Goal: Check status

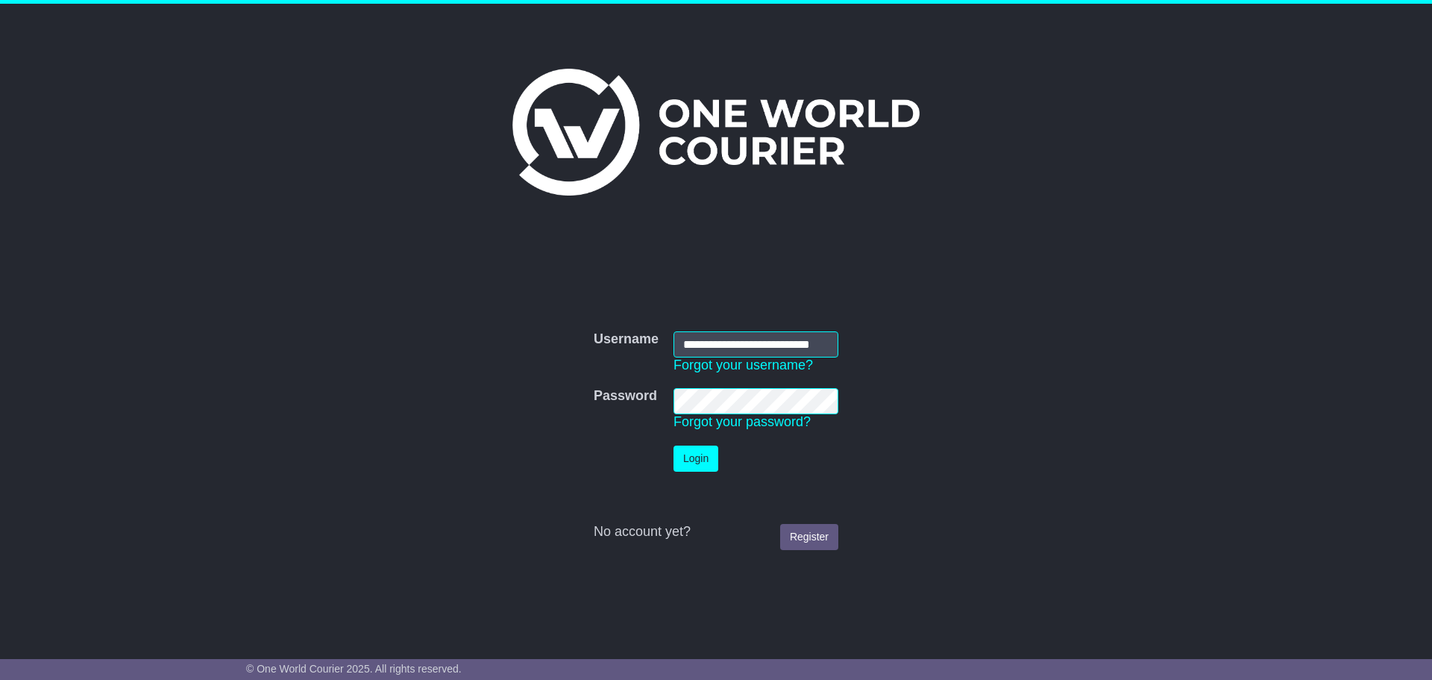
click at [700, 454] on button "Login" at bounding box center [696, 458] width 45 height 26
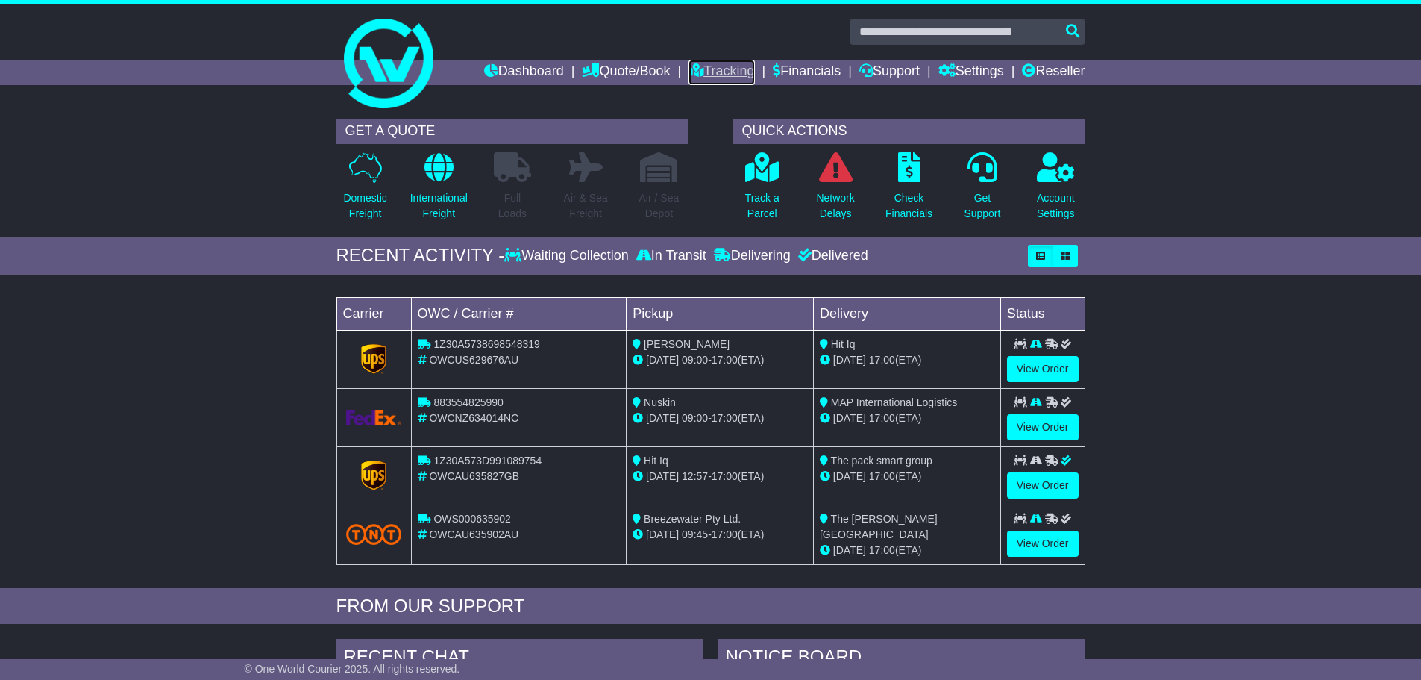
click at [731, 69] on link "Tracking" at bounding box center [722, 72] width 66 height 25
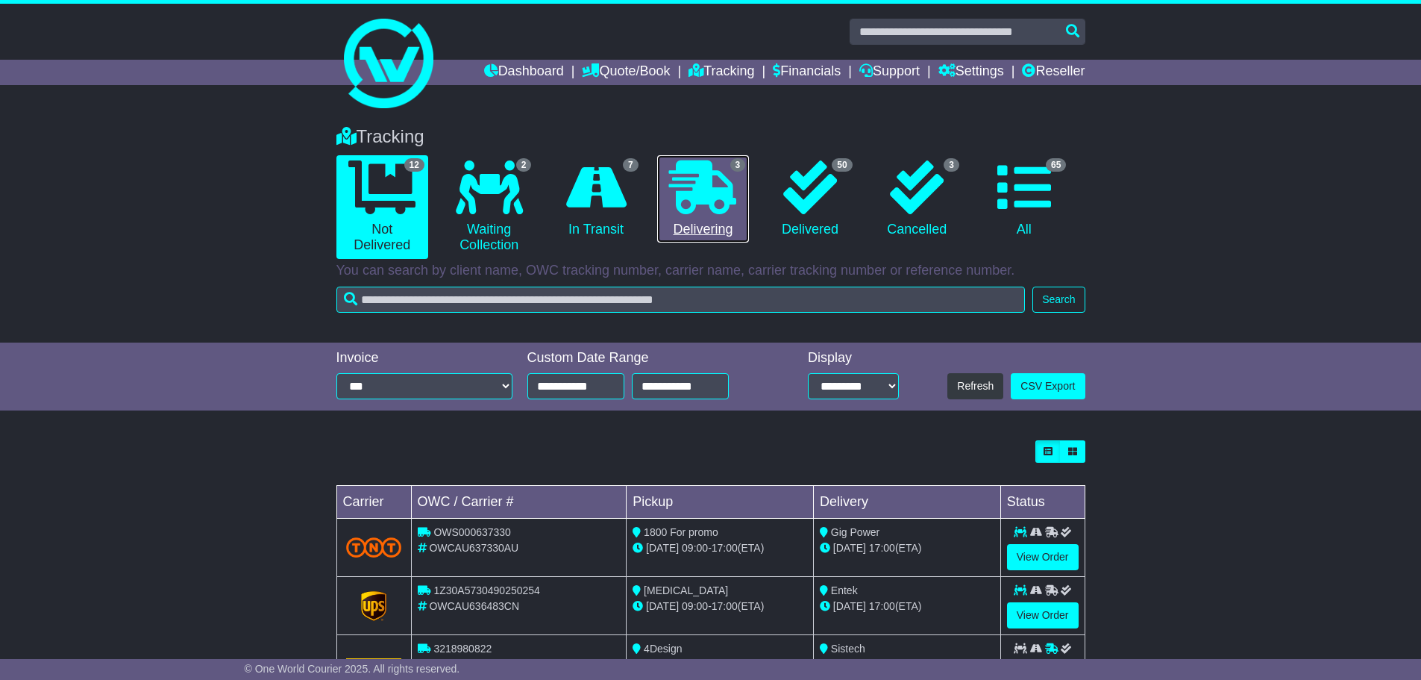
click at [704, 202] on icon at bounding box center [702, 187] width 67 height 54
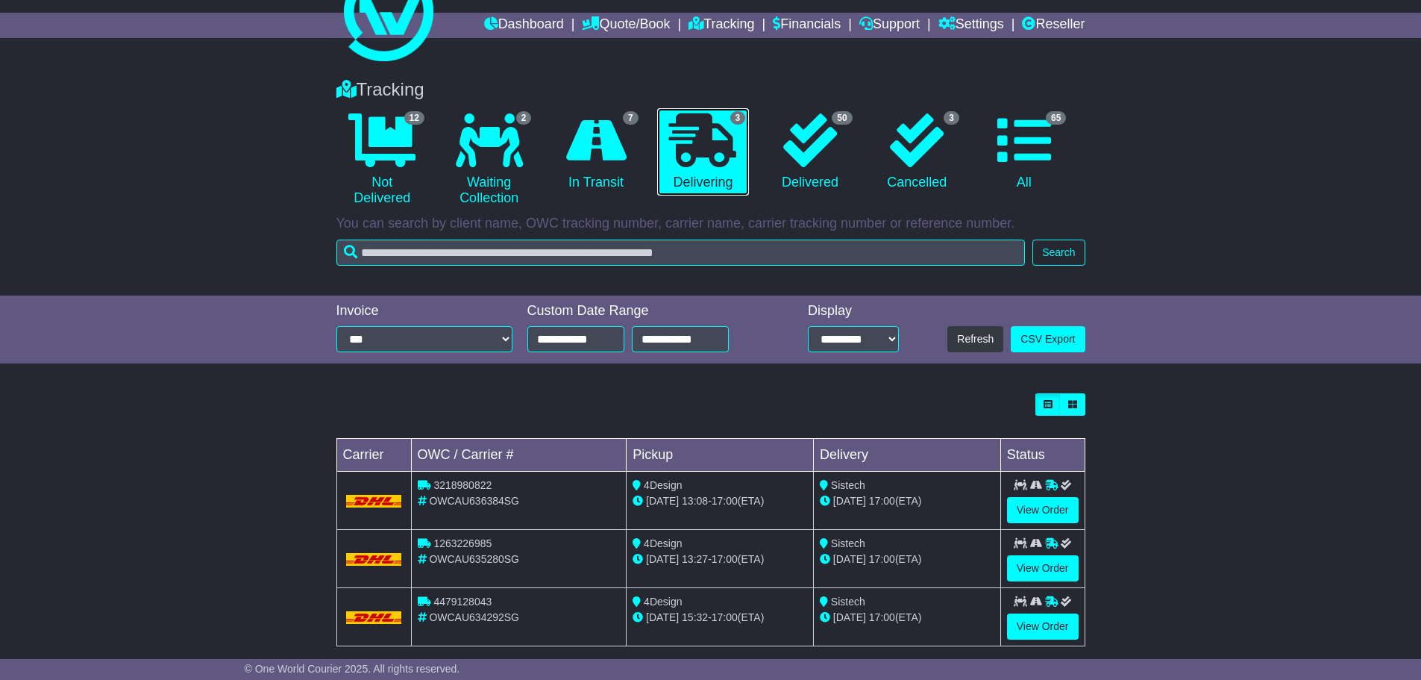
scroll to position [66, 0]
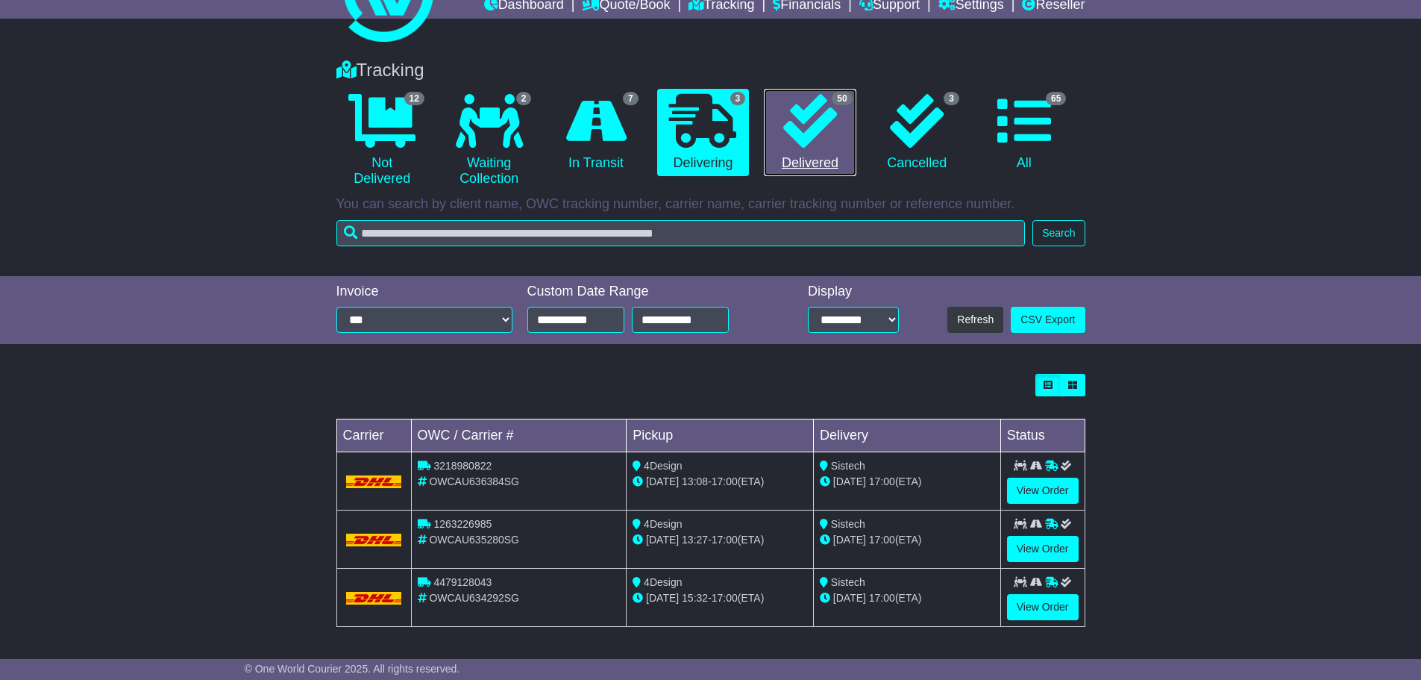
click at [814, 141] on icon at bounding box center [810, 121] width 54 height 54
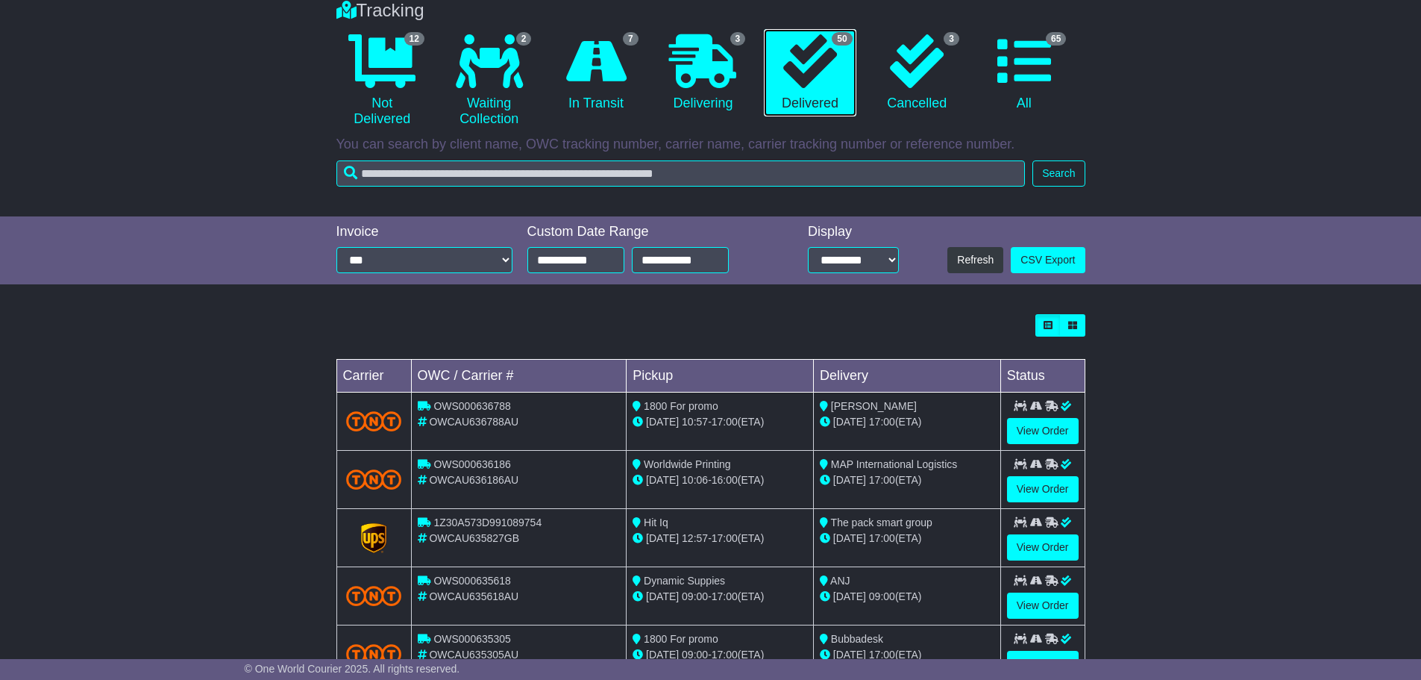
scroll to position [125, 0]
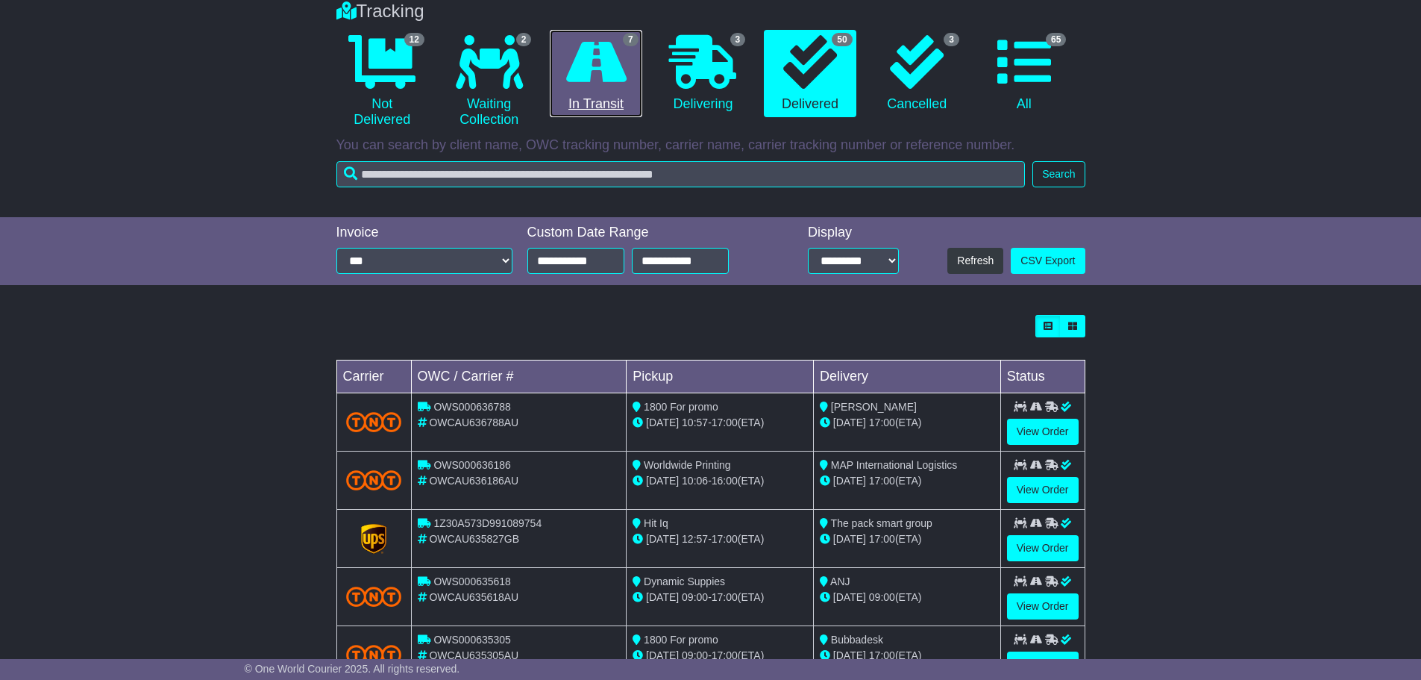
click at [598, 78] on icon at bounding box center [596, 62] width 60 height 54
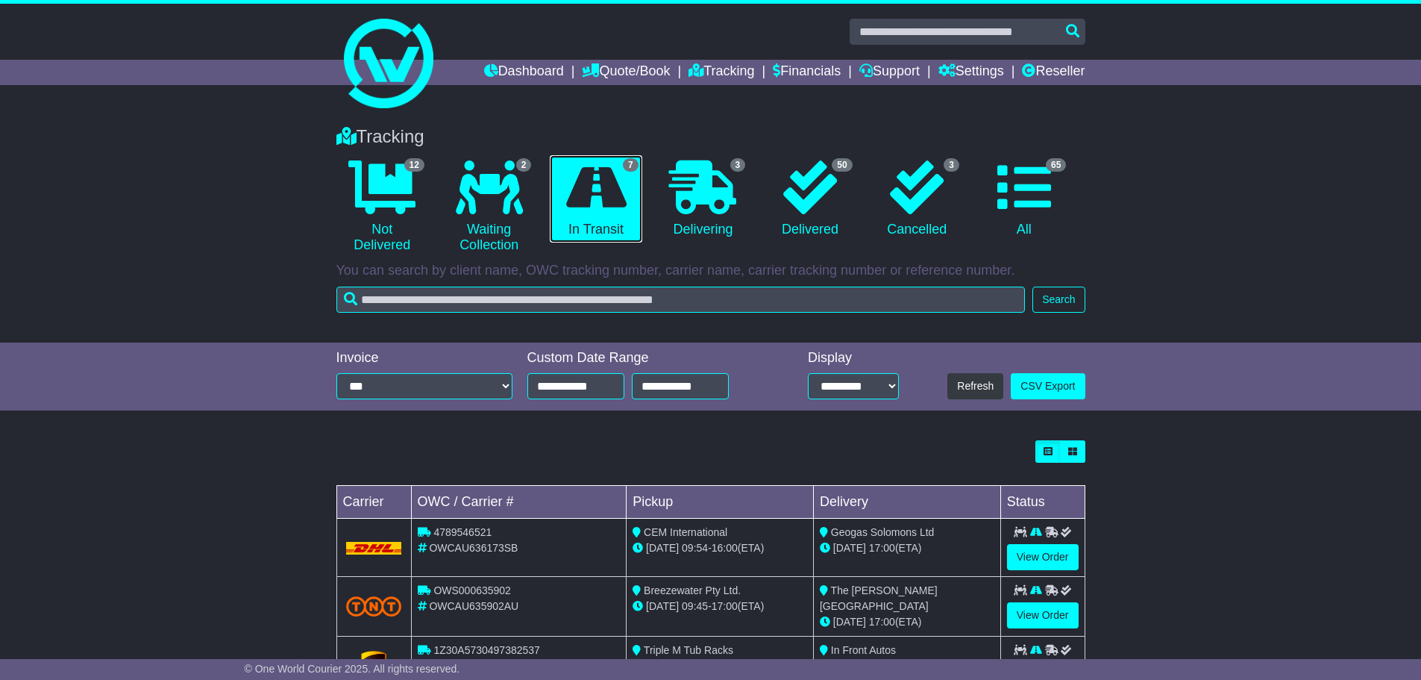
scroll to position [75, 0]
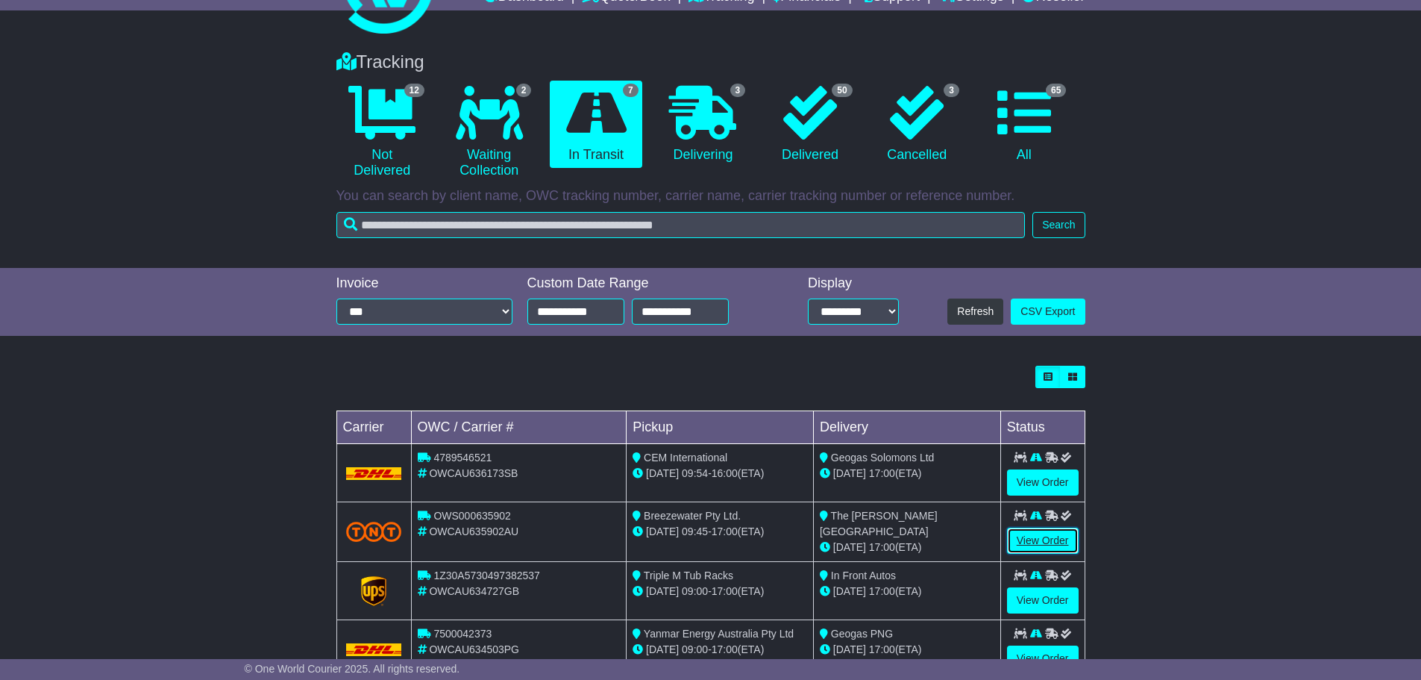
click at [1039, 540] on link "View Order" at bounding box center [1043, 540] width 72 height 26
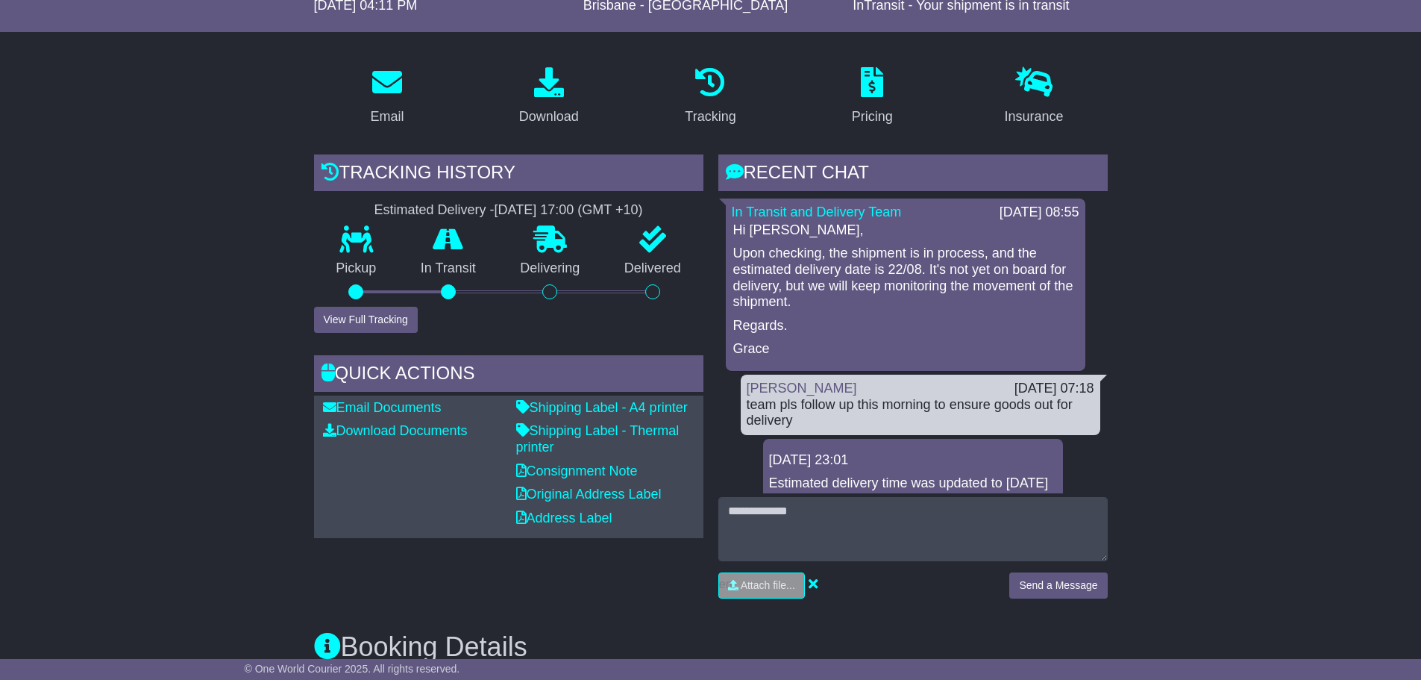
scroll to position [149, 0]
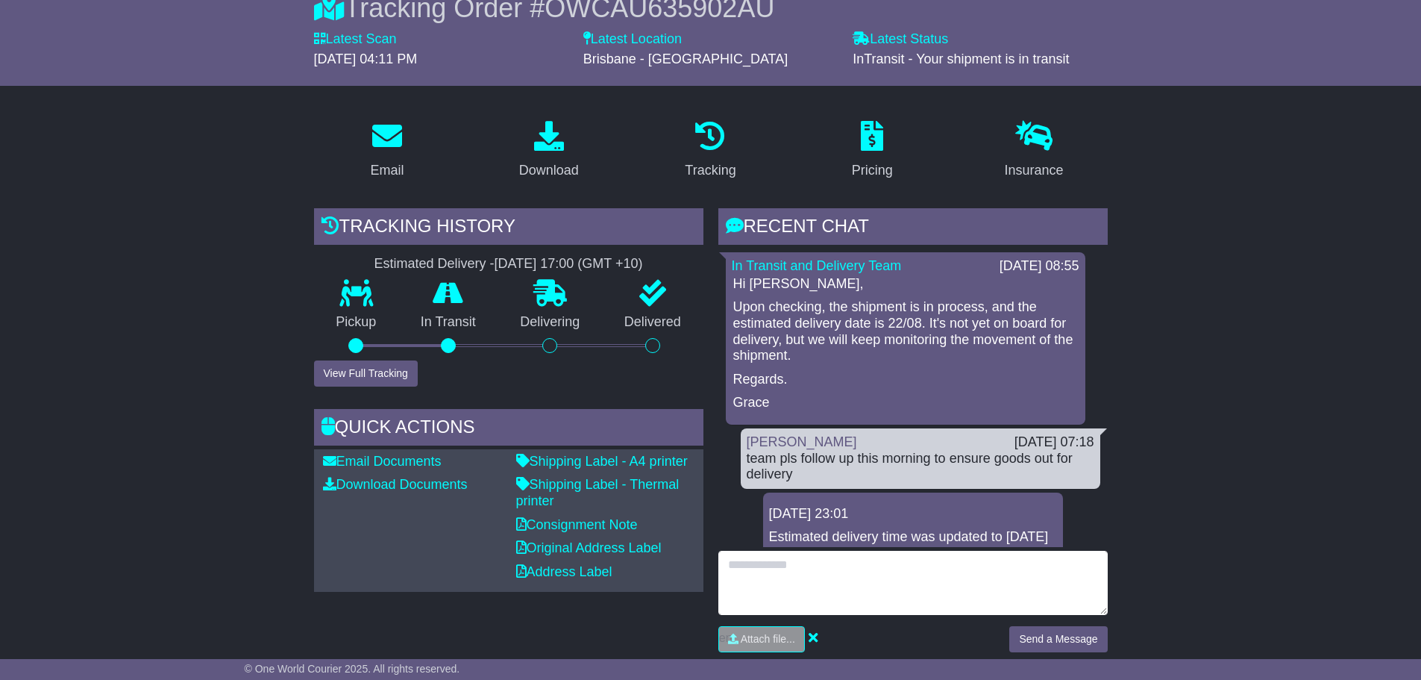
click at [834, 572] on textarea at bounding box center [912, 583] width 389 height 64
type textarea "**********"
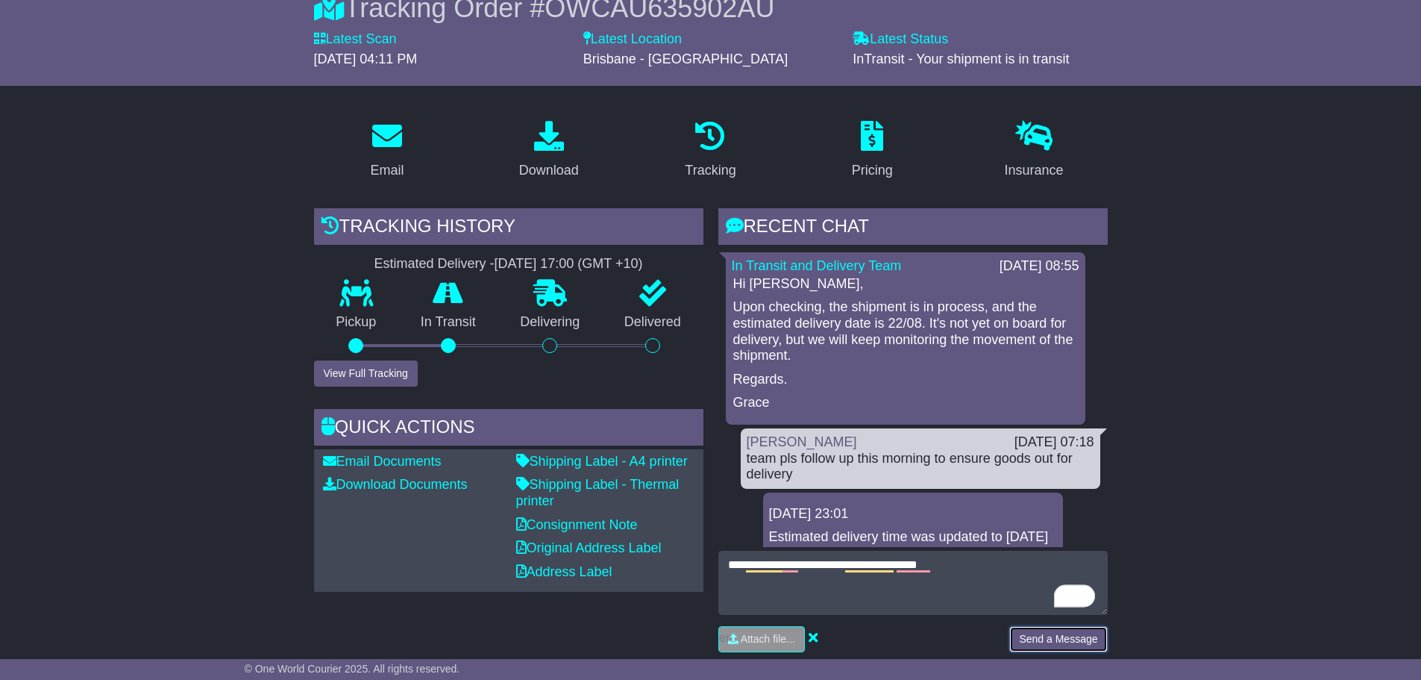
drag, startPoint x: 1056, startPoint y: 647, endPoint x: 1056, endPoint y: 637, distance: 9.7
click at [1056, 645] on button "Send a Message" at bounding box center [1058, 639] width 98 height 26
